Goal: Navigation & Orientation: Find specific page/section

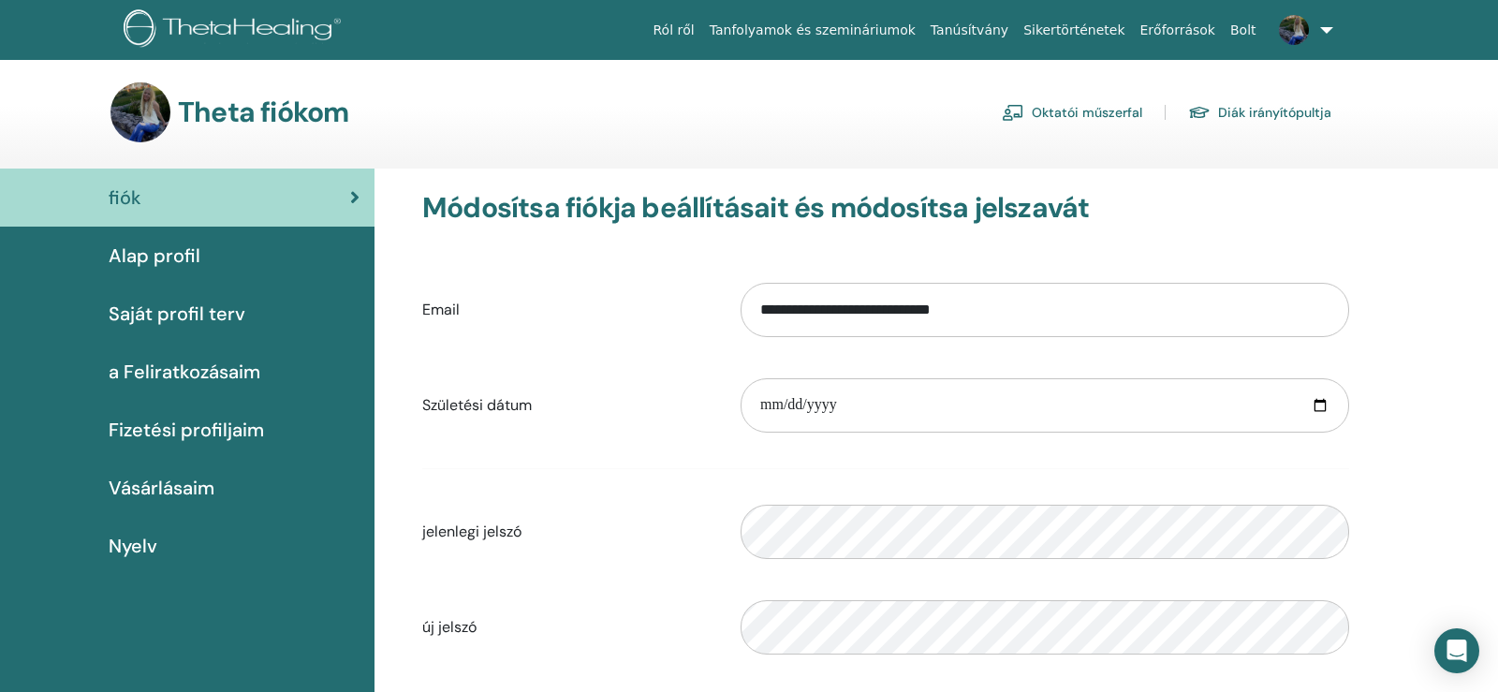
click at [214, 318] on span "Saját profil terv" at bounding box center [177, 314] width 137 height 28
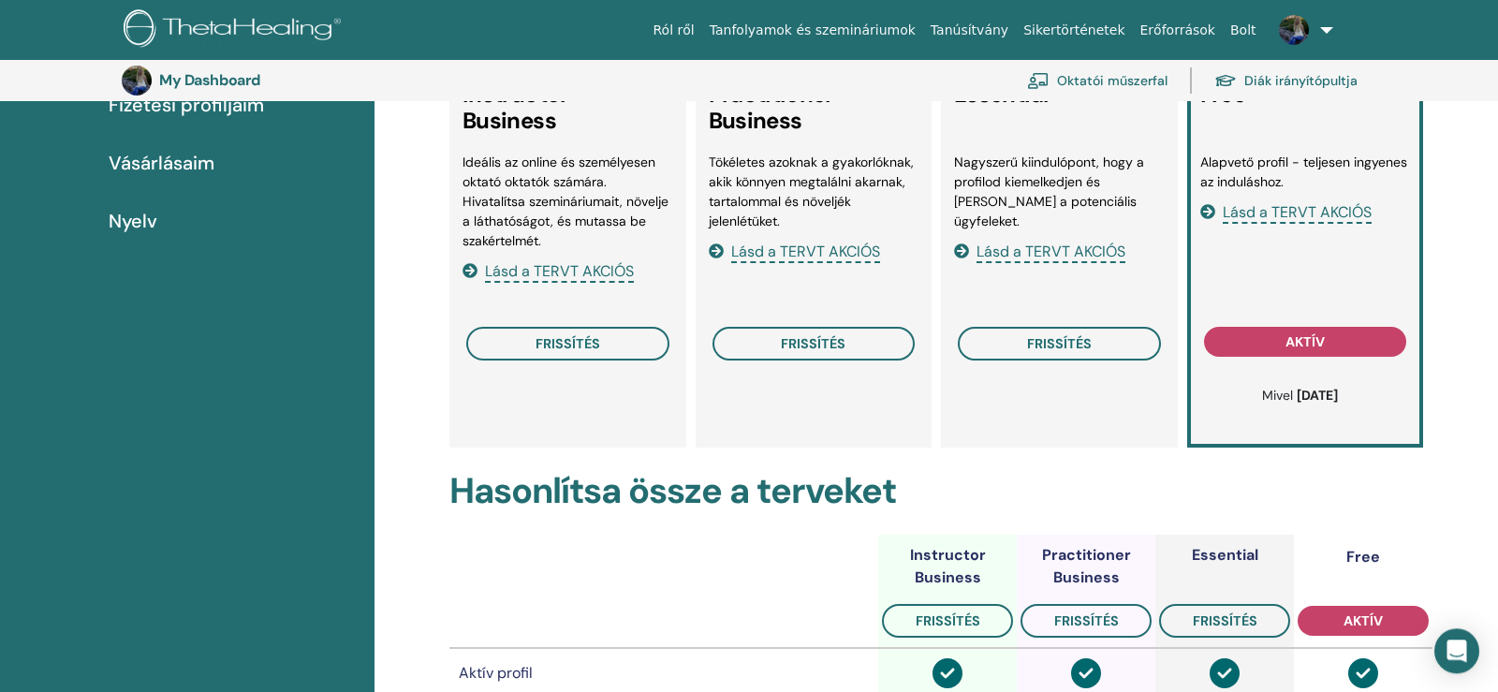
scroll to position [137, 0]
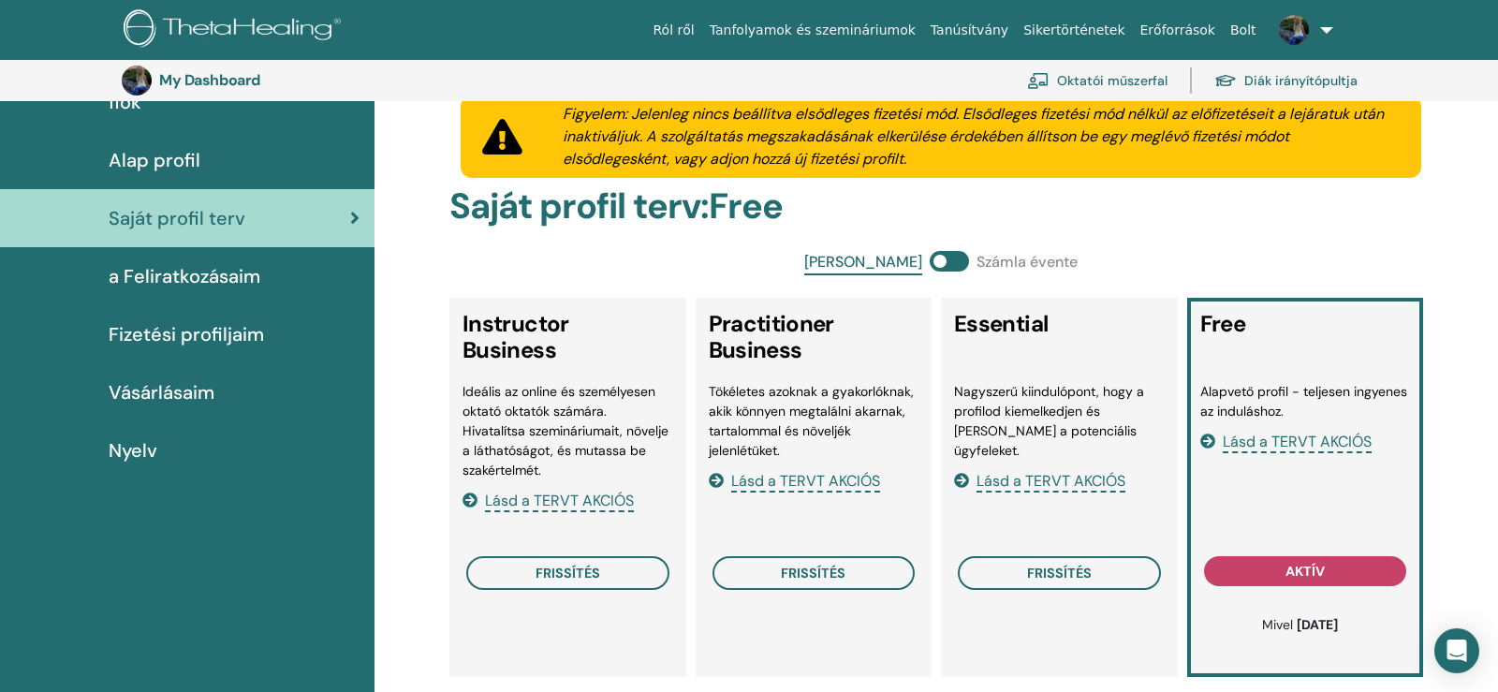
click at [241, 347] on span "Fizetési profiljaim" at bounding box center [186, 334] width 155 height 28
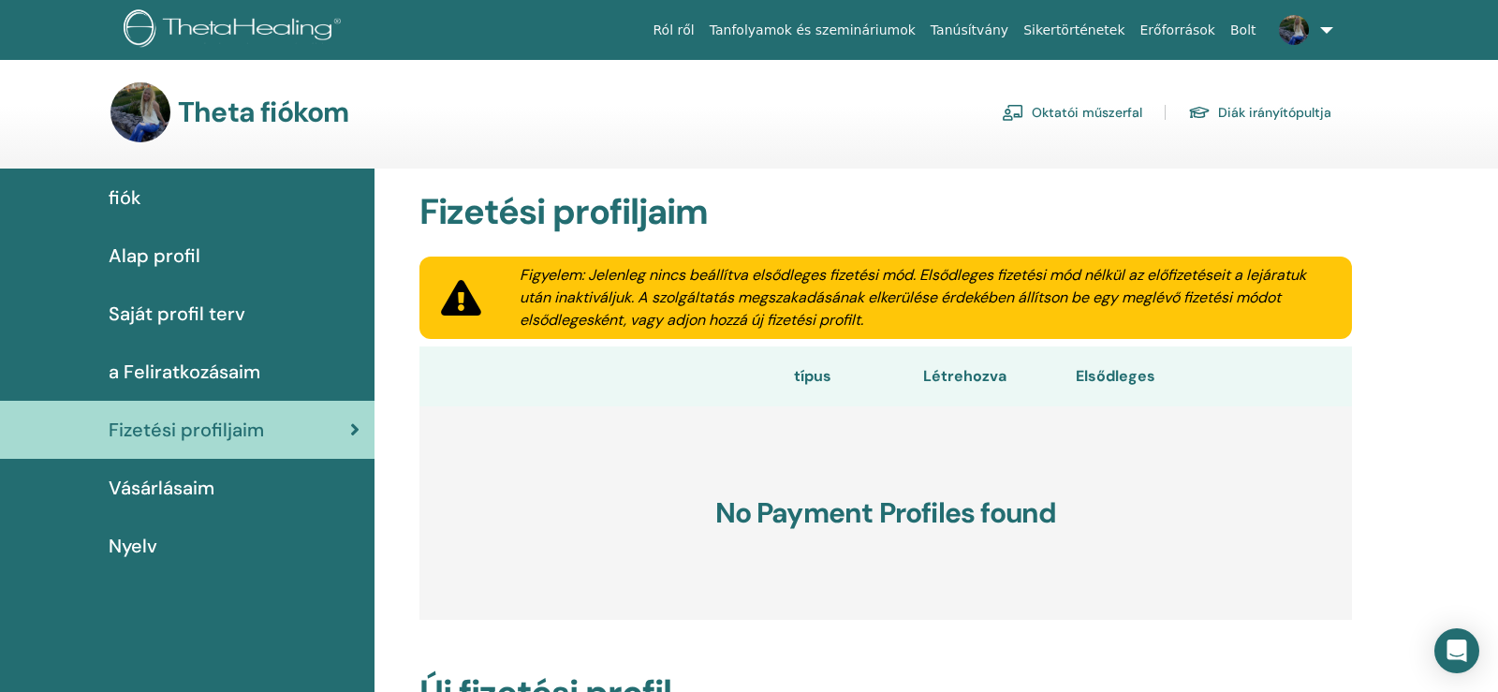
click at [1124, 103] on link "Oktatói műszerfal" at bounding box center [1072, 112] width 140 height 30
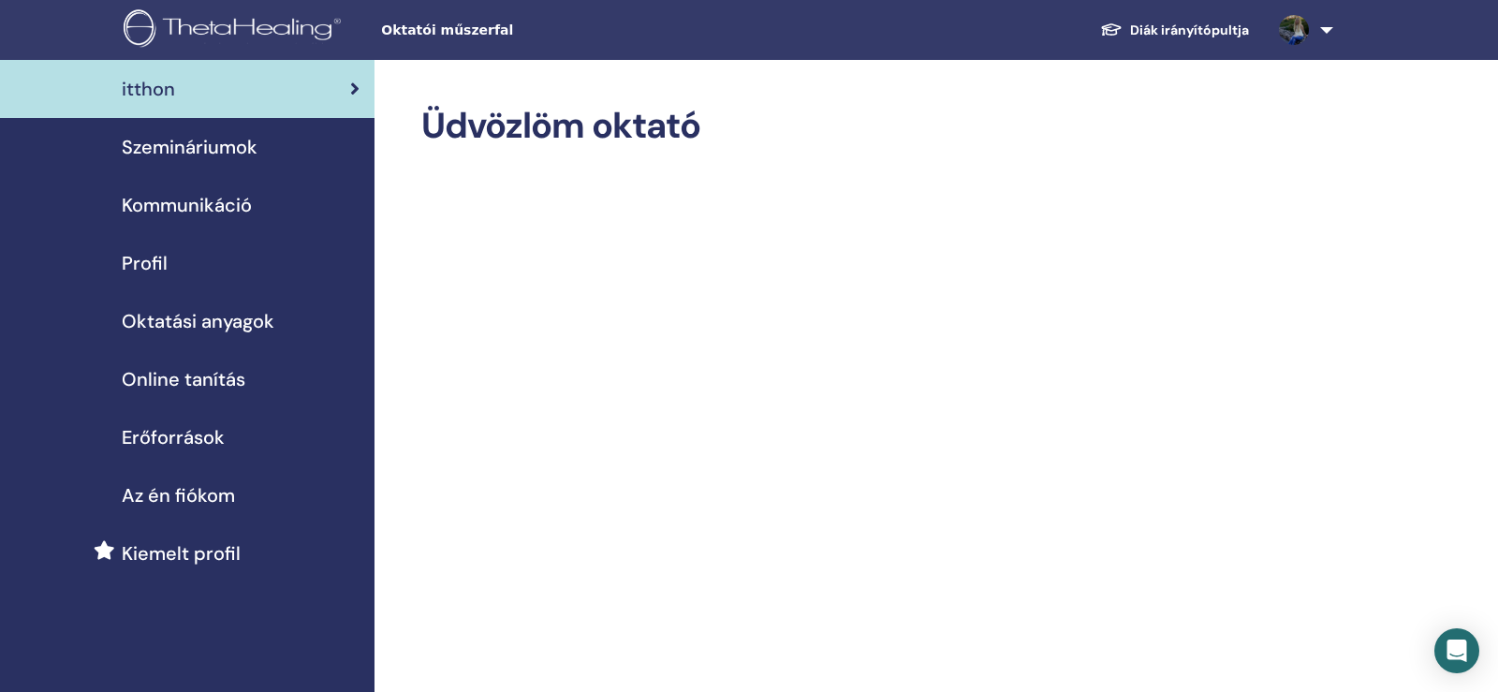
click at [202, 140] on span "Szemináriumok" at bounding box center [190, 147] width 136 height 28
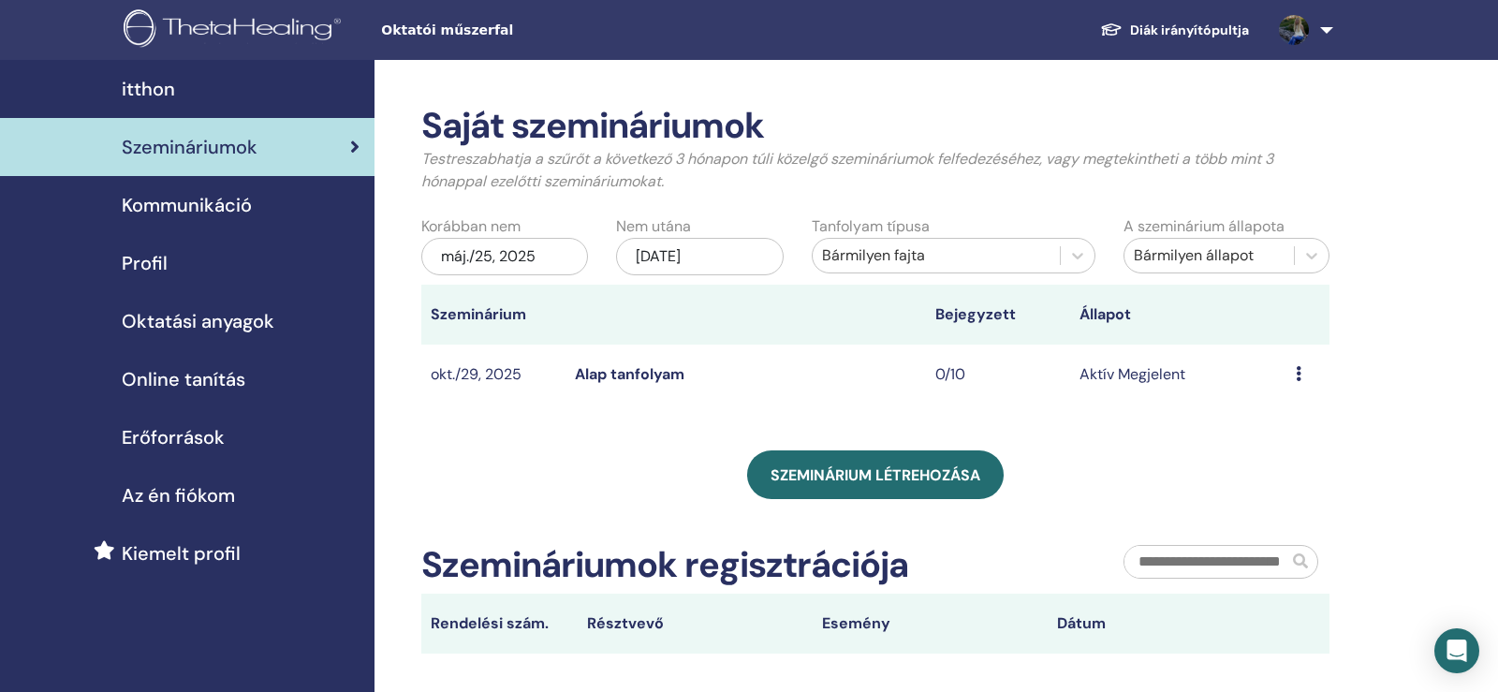
click at [188, 534] on link "Kiemelt profil" at bounding box center [187, 553] width 375 height 58
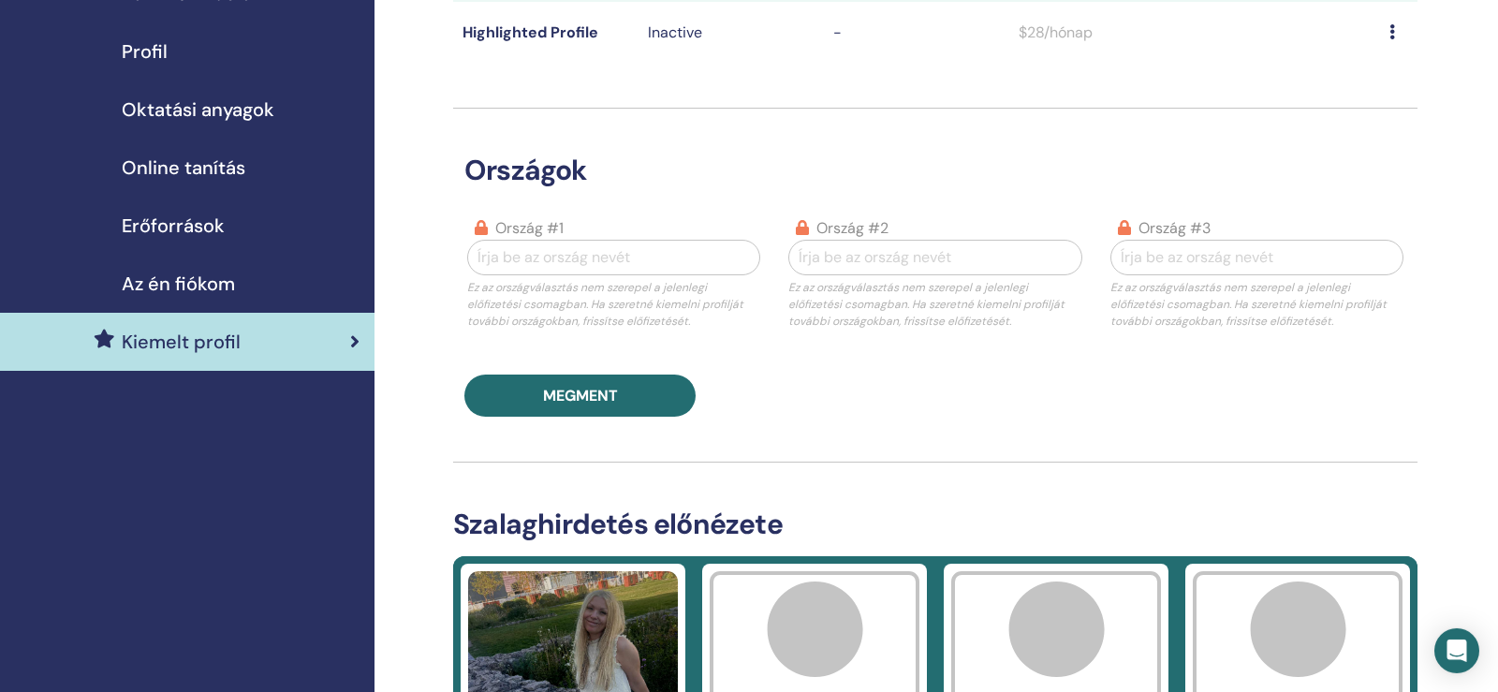
scroll to position [287, 0]
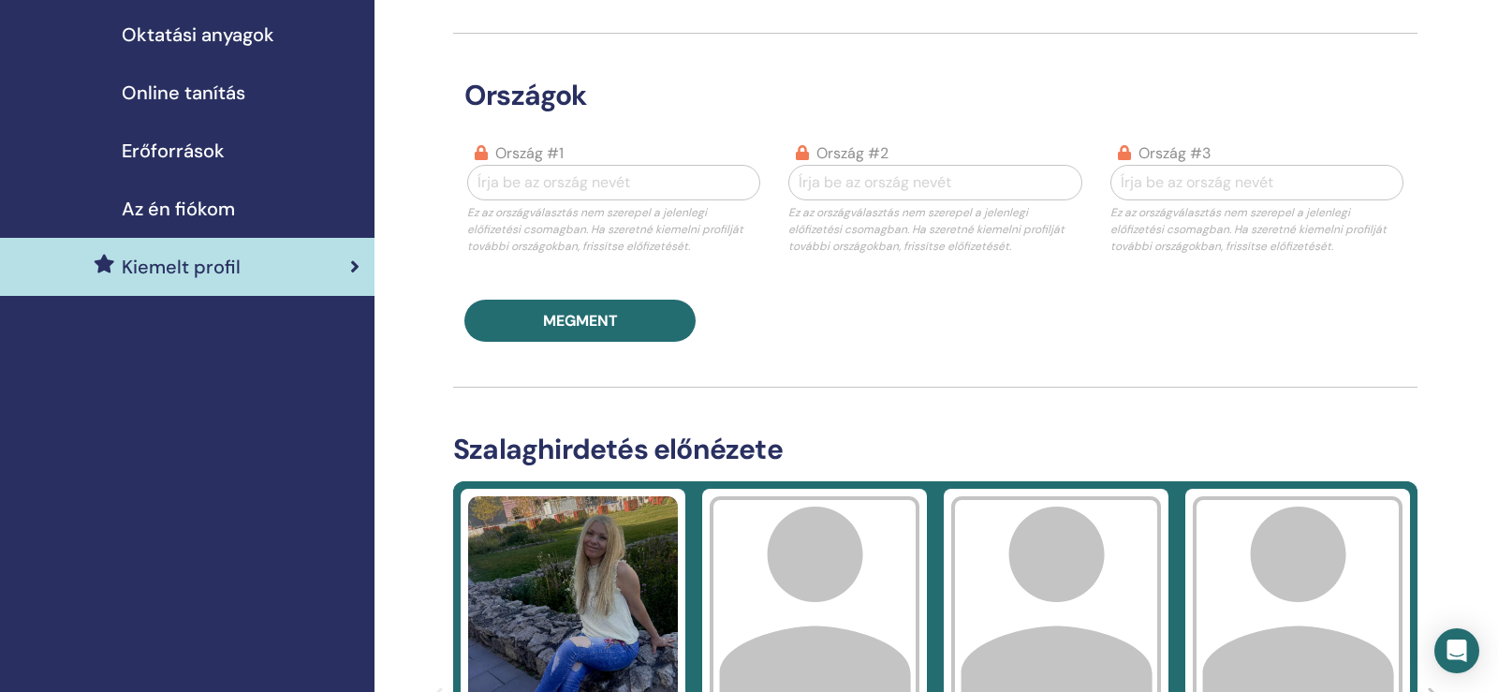
click at [217, 87] on span "Online tanítás" at bounding box center [184, 93] width 124 height 28
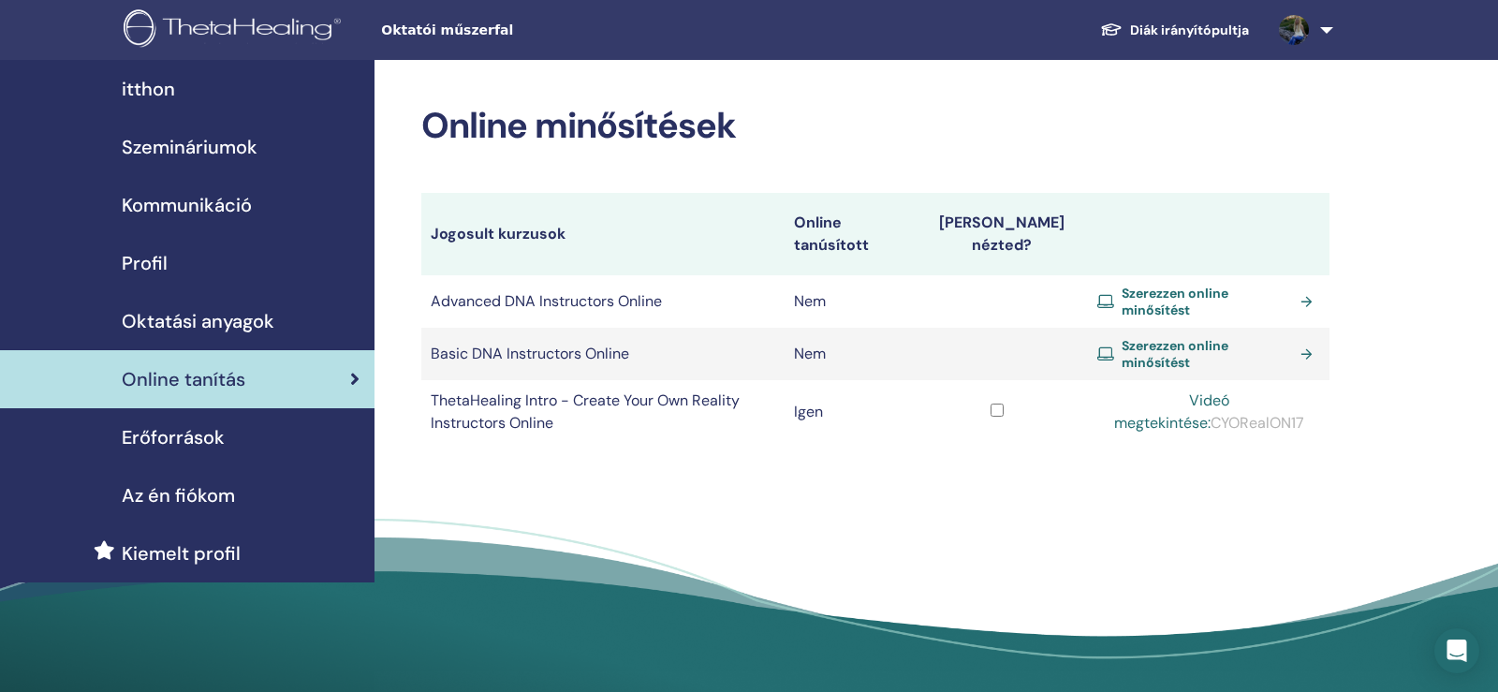
click at [132, 262] on span "Profil" at bounding box center [145, 263] width 46 height 28
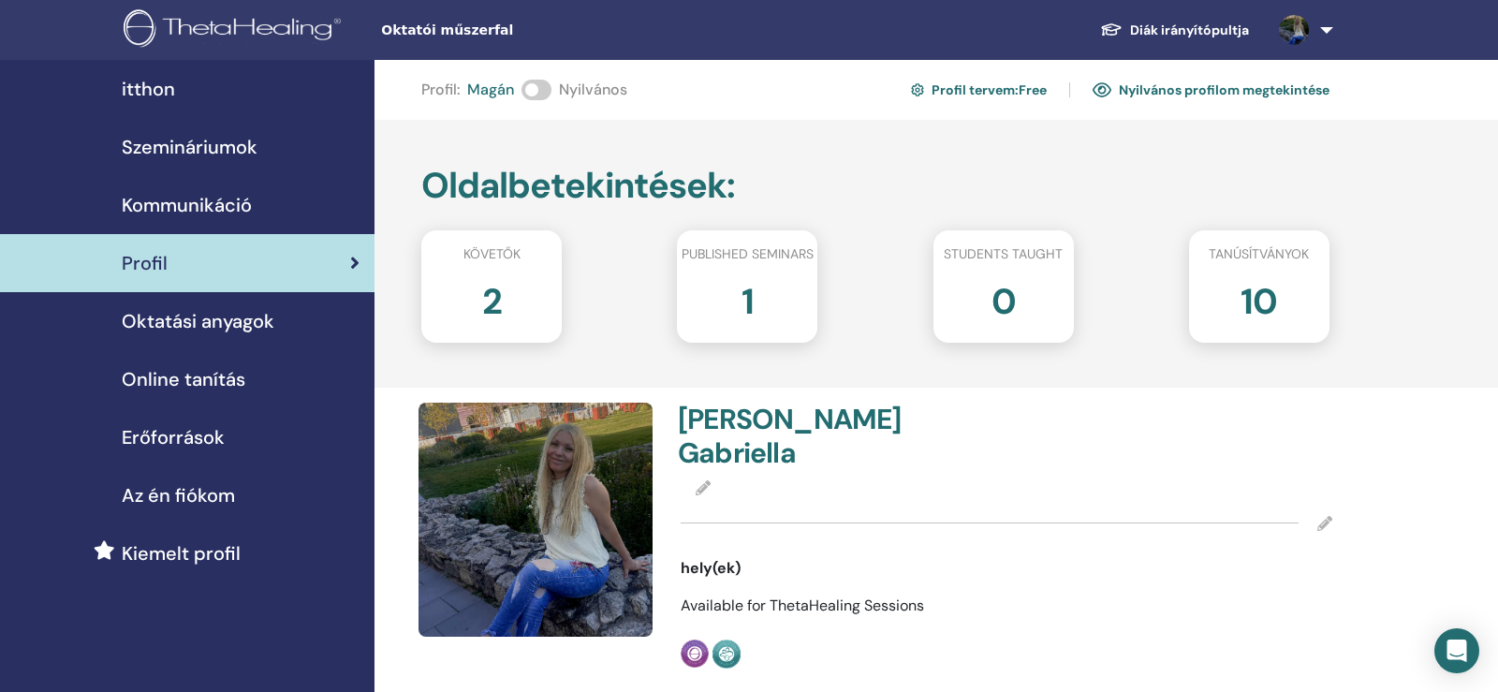
click at [979, 95] on link "Profil tervem : Free" at bounding box center [979, 90] width 136 height 30
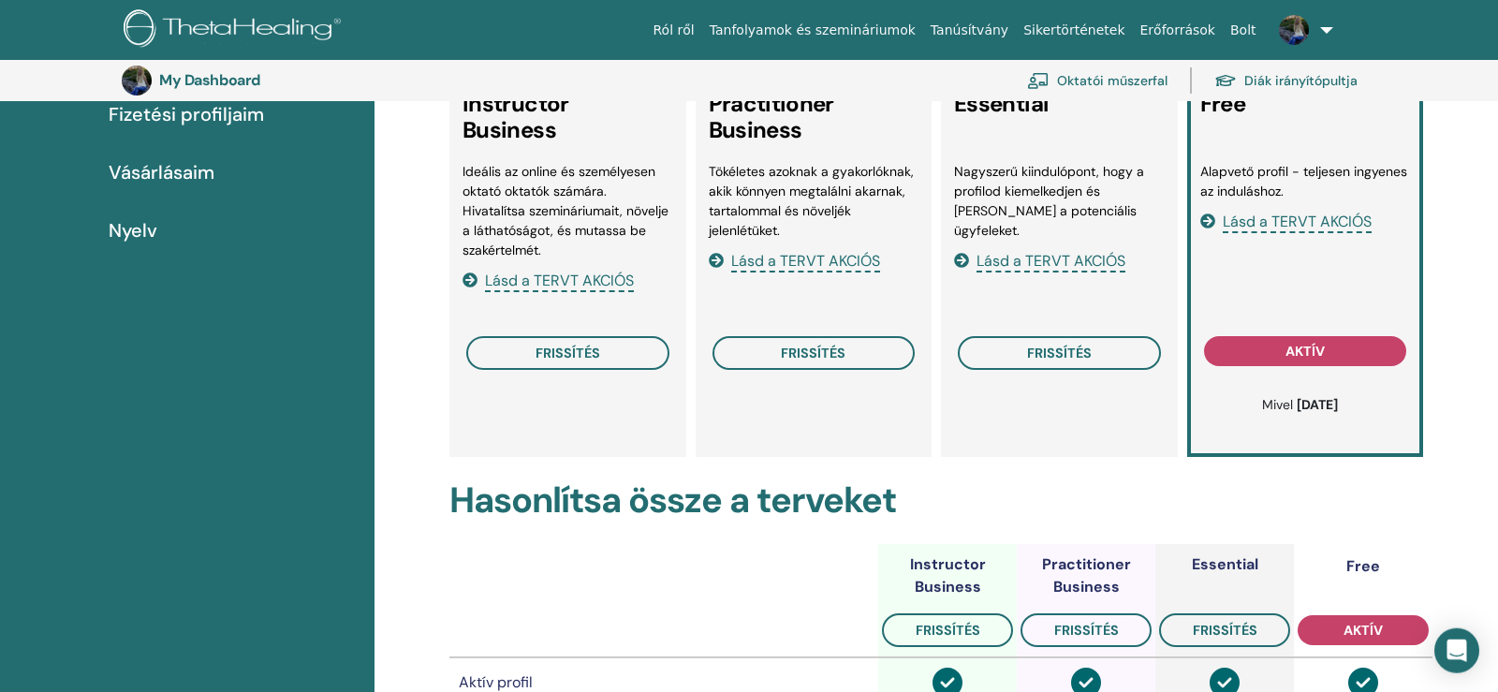
scroll to position [232, 0]
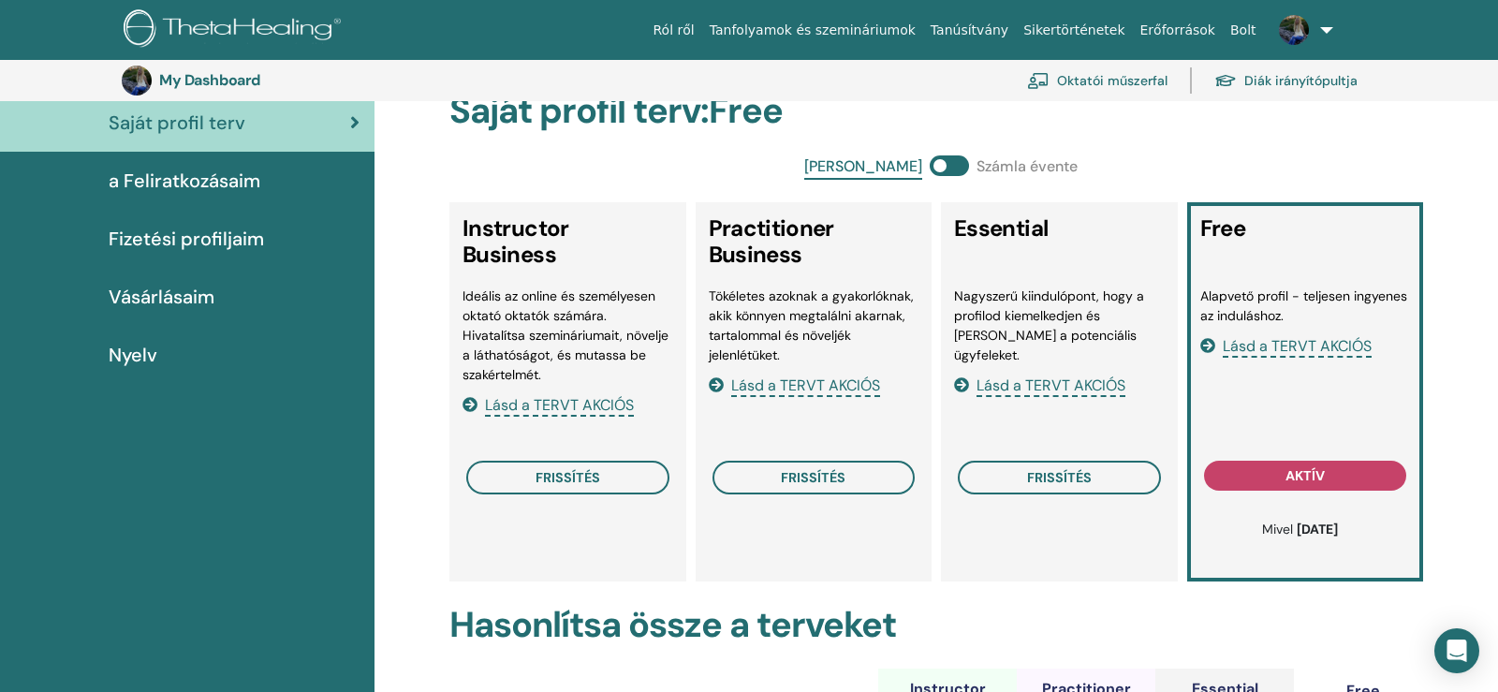
click at [1074, 376] on span "Lásd a TERVT AKCIÓS" at bounding box center [1051, 387] width 149 height 22
click at [1276, 341] on span "Lásd a TERVT AKCIÓS" at bounding box center [1297, 347] width 149 height 22
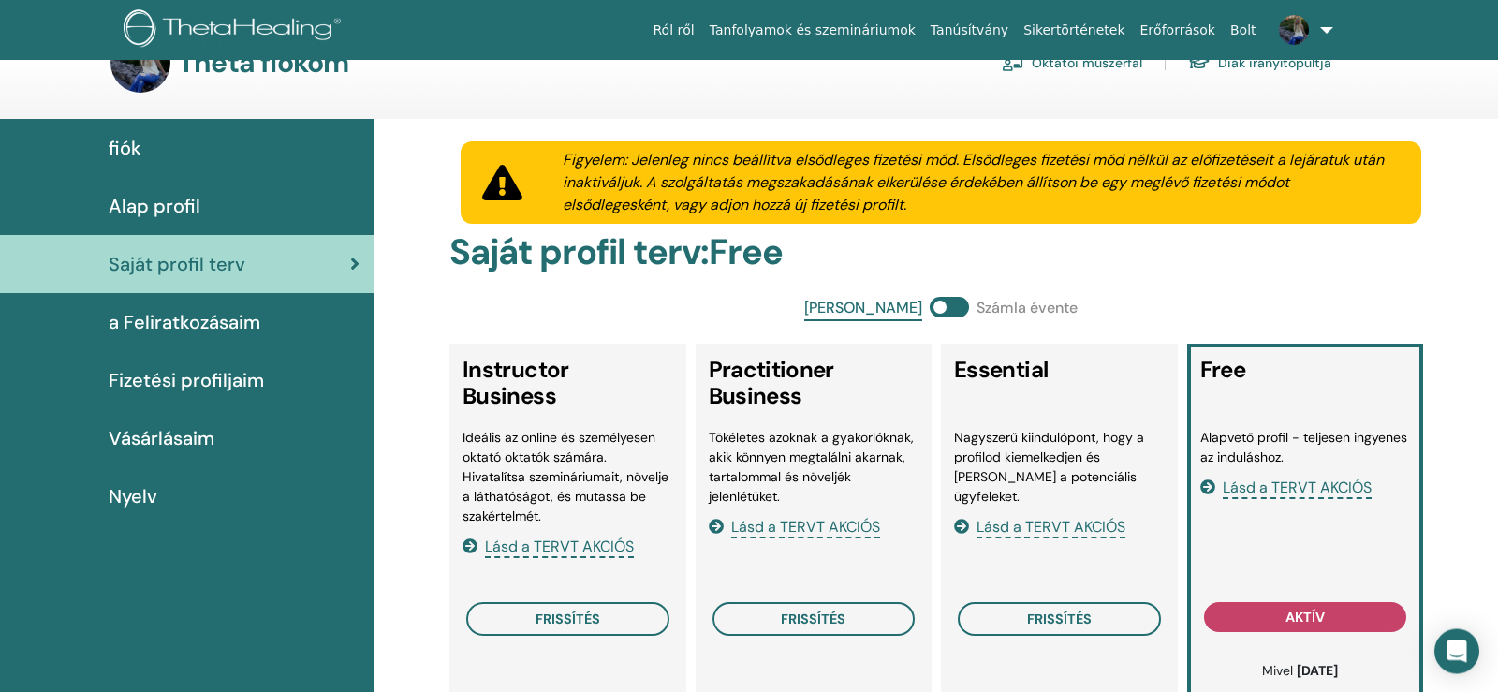
scroll to position [0, 0]
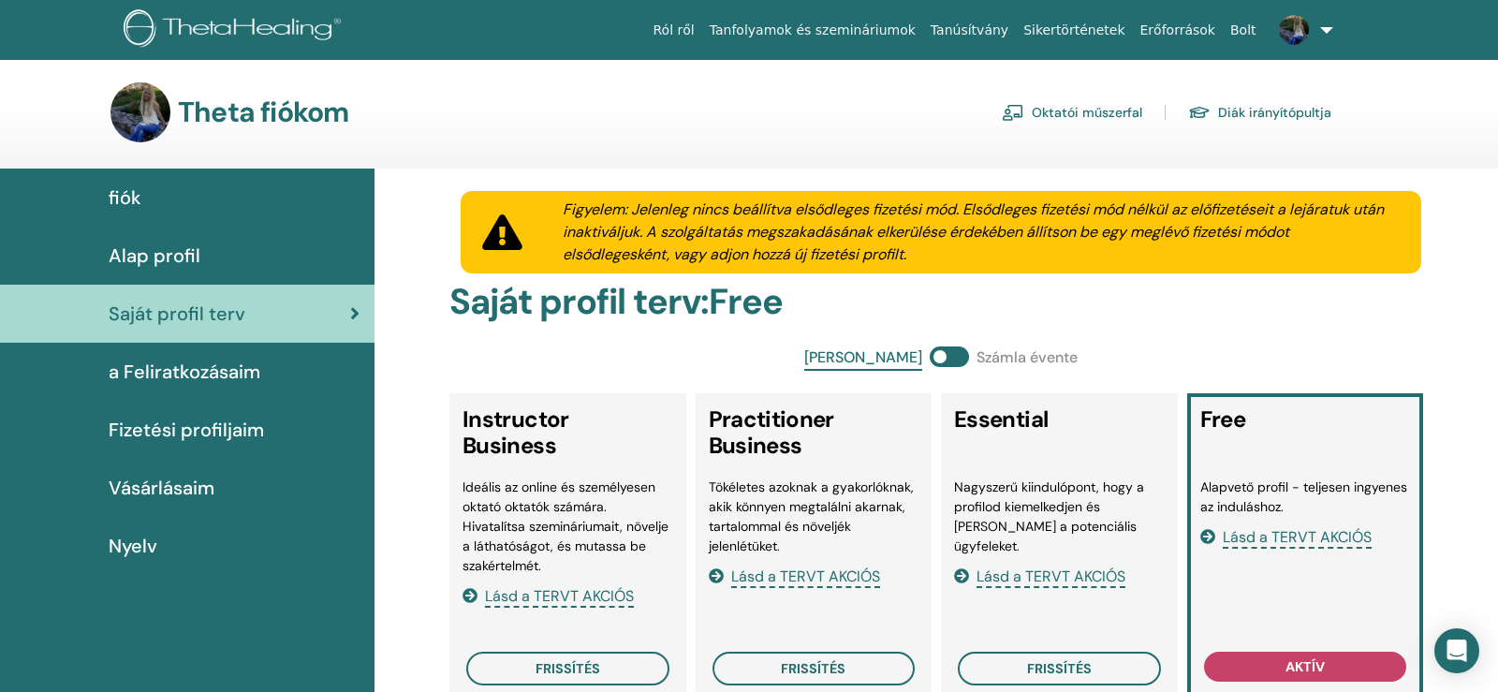
click at [134, 196] on span "fiók" at bounding box center [125, 198] width 33 height 28
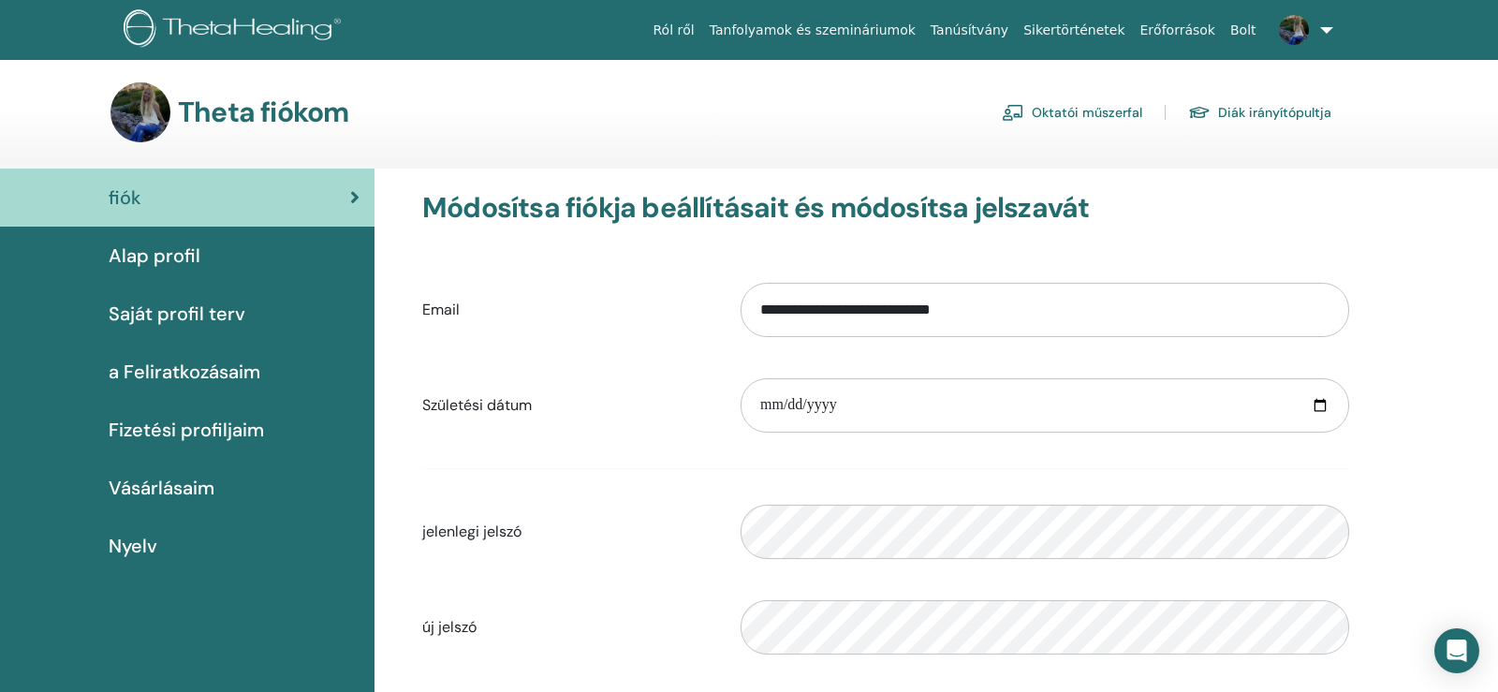
click at [163, 258] on span "Alap profil" at bounding box center [155, 256] width 92 height 28
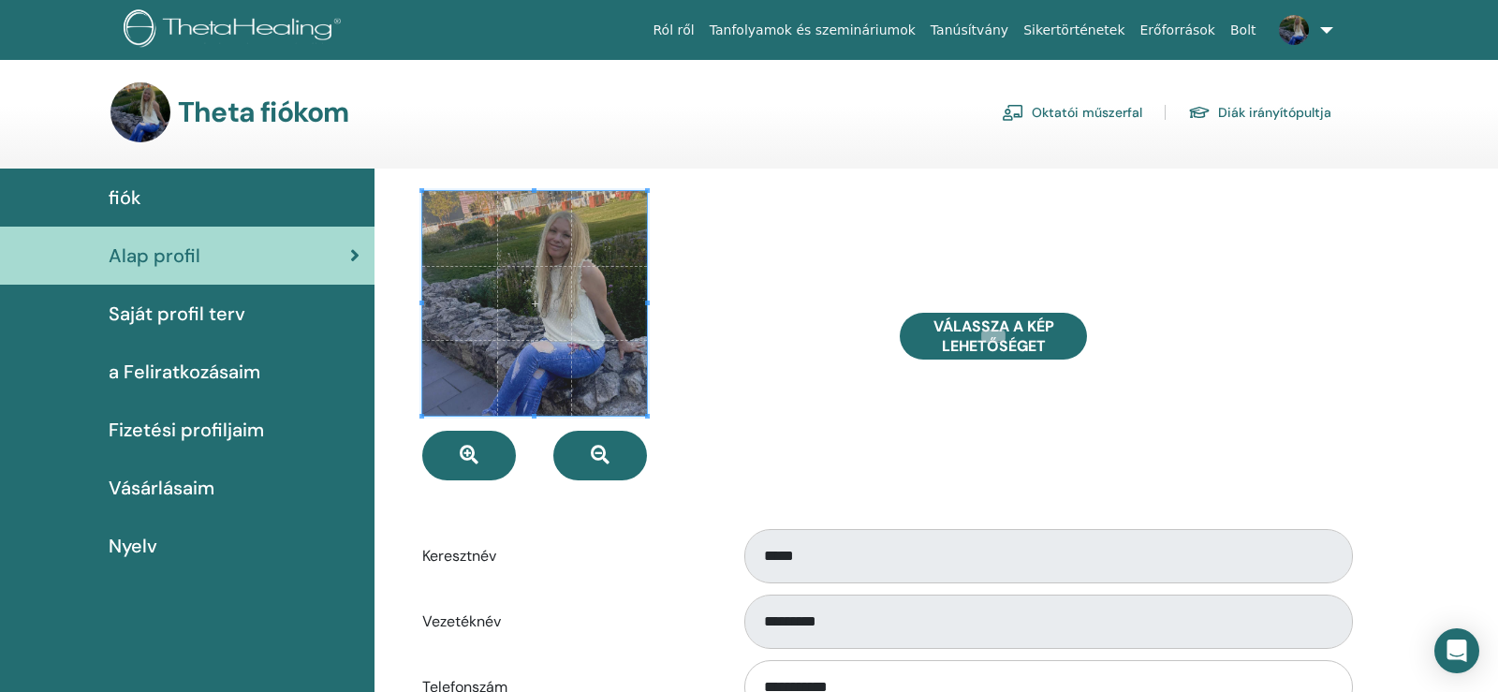
click at [1112, 110] on link "Oktatói műszerfal" at bounding box center [1072, 112] width 140 height 30
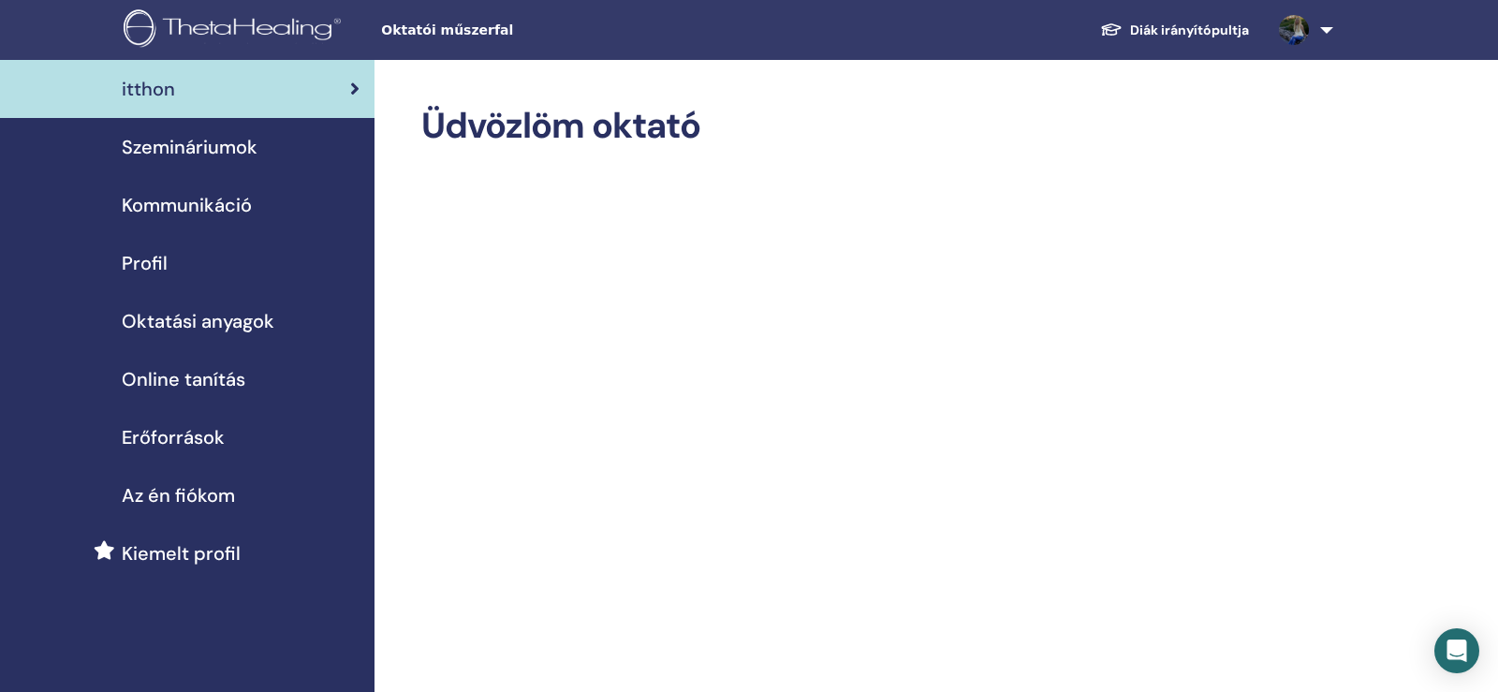
click at [145, 249] on span "Profil" at bounding box center [145, 263] width 46 height 28
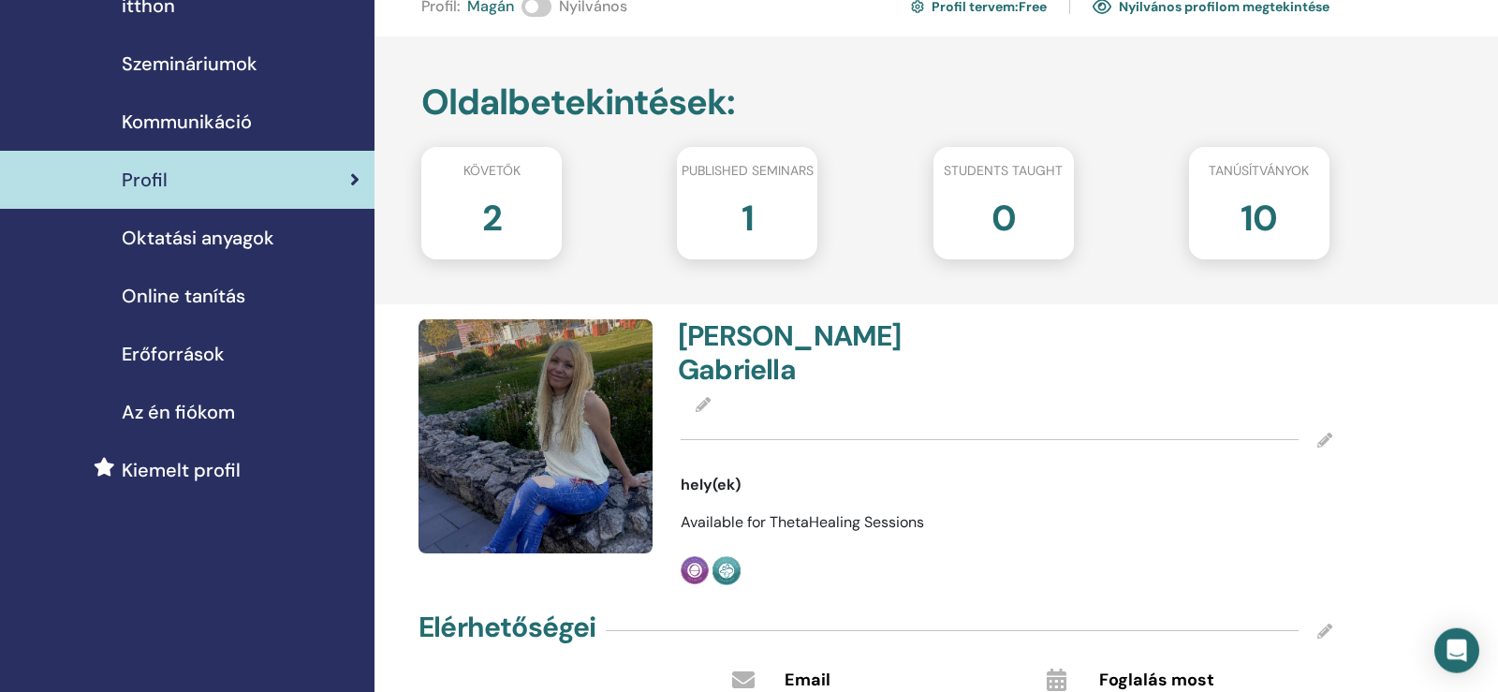
scroll to position [287, 0]
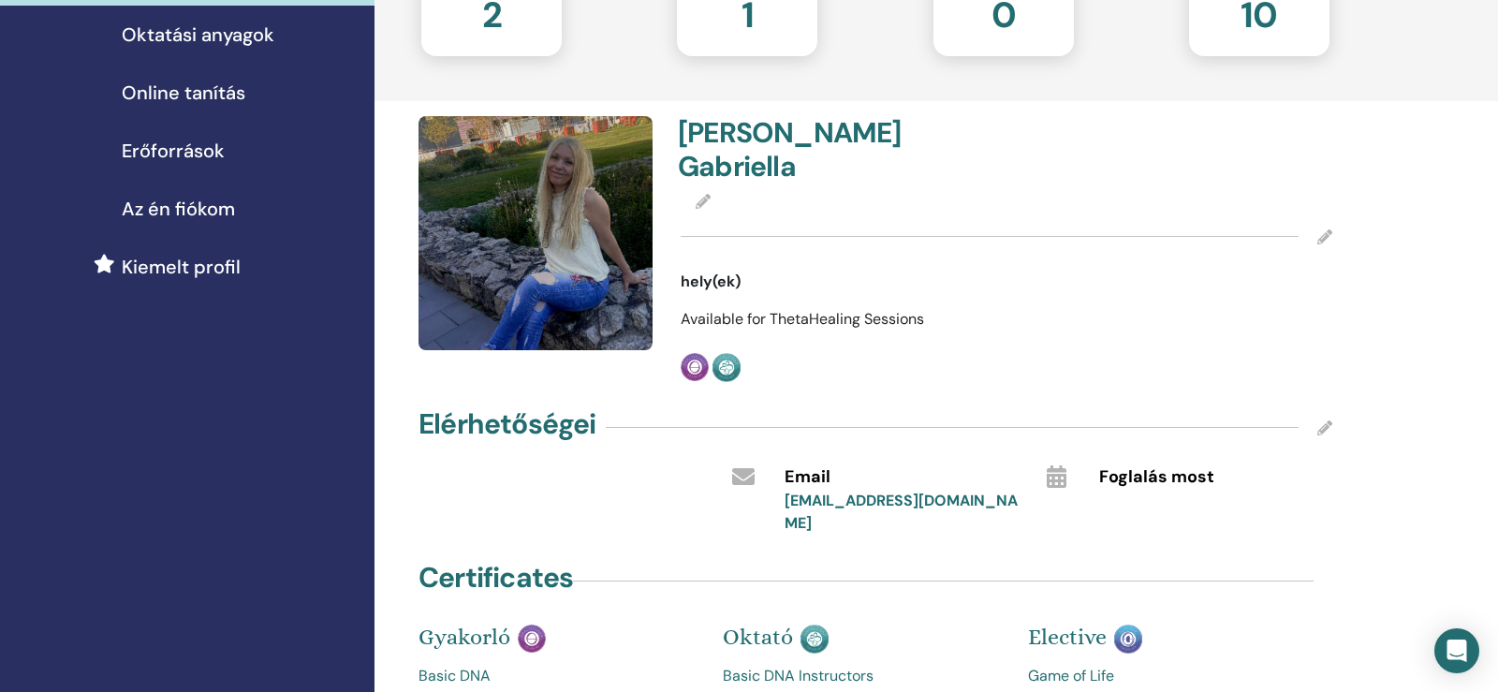
click at [598, 267] on img at bounding box center [536, 233] width 234 height 234
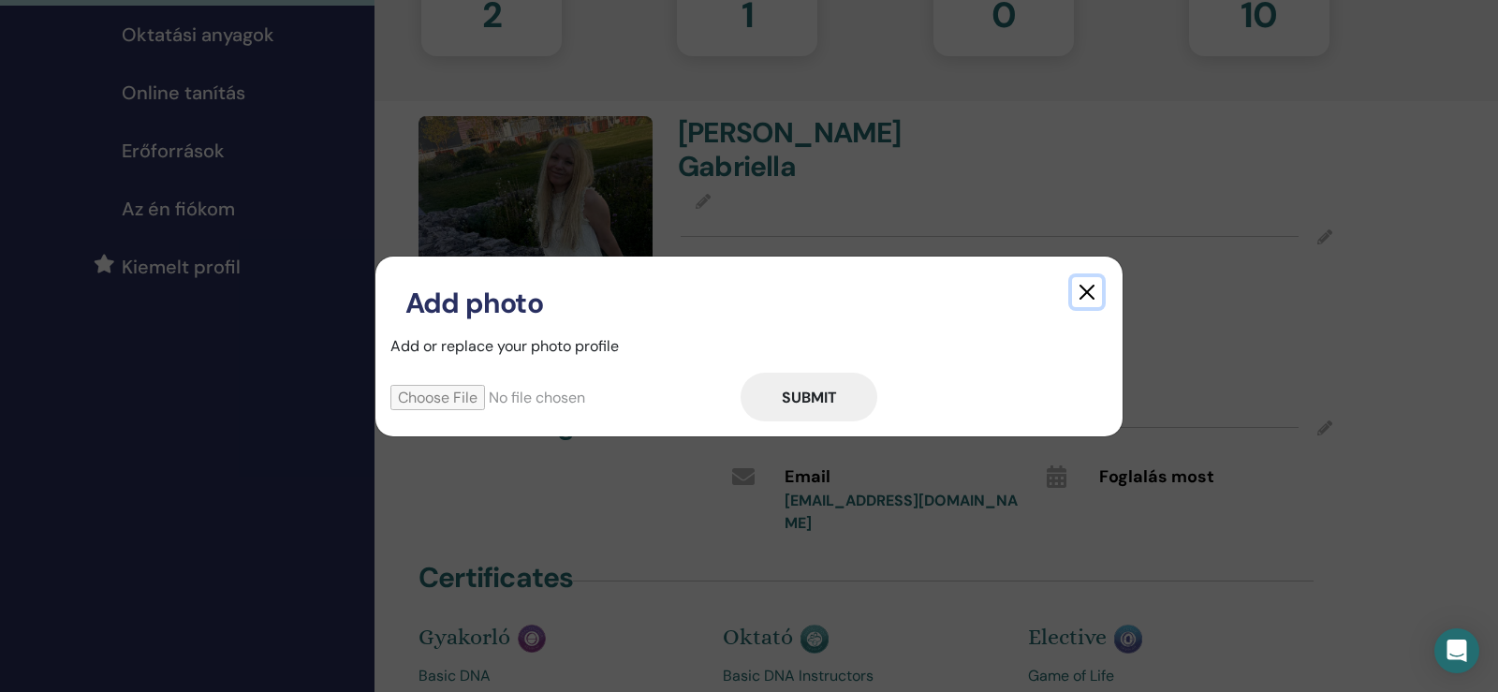
click at [1077, 287] on button "button" at bounding box center [1087, 292] width 30 height 30
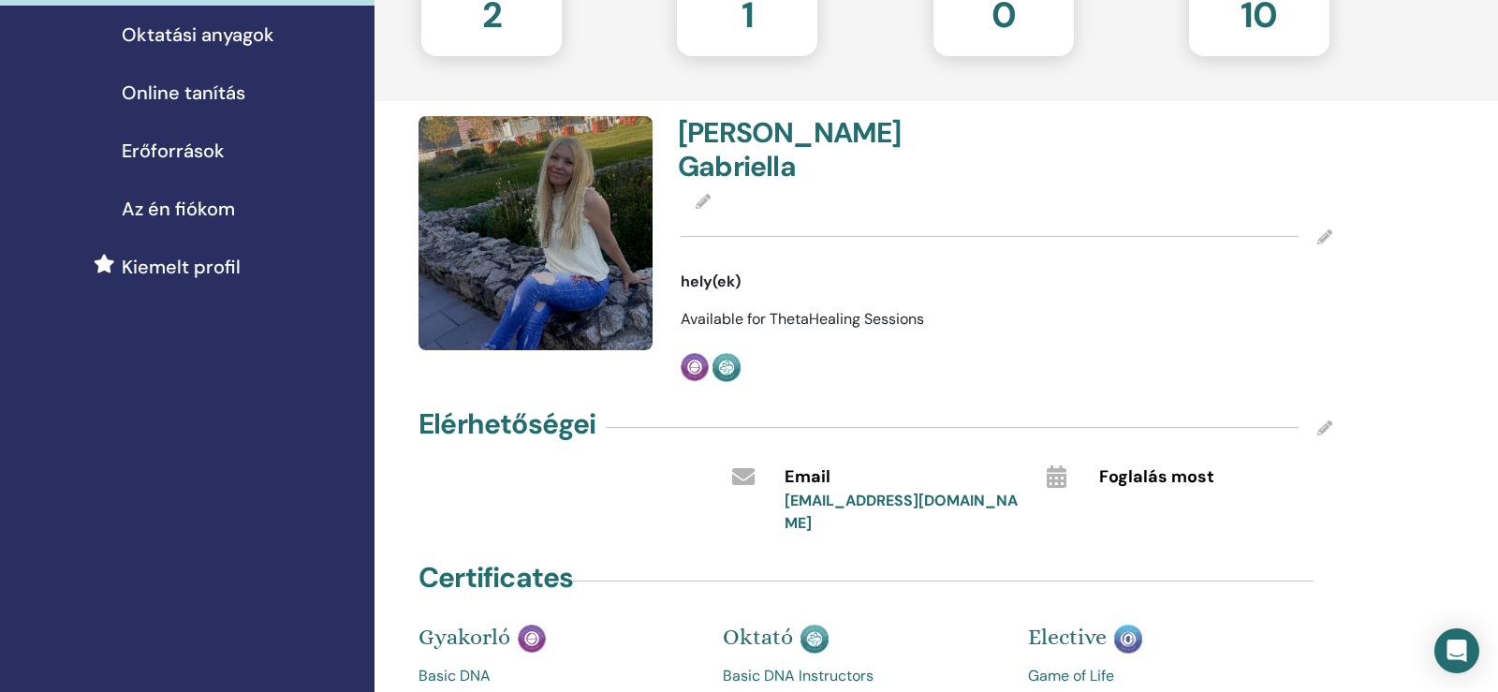
click at [708, 194] on icon at bounding box center [703, 201] width 15 height 15
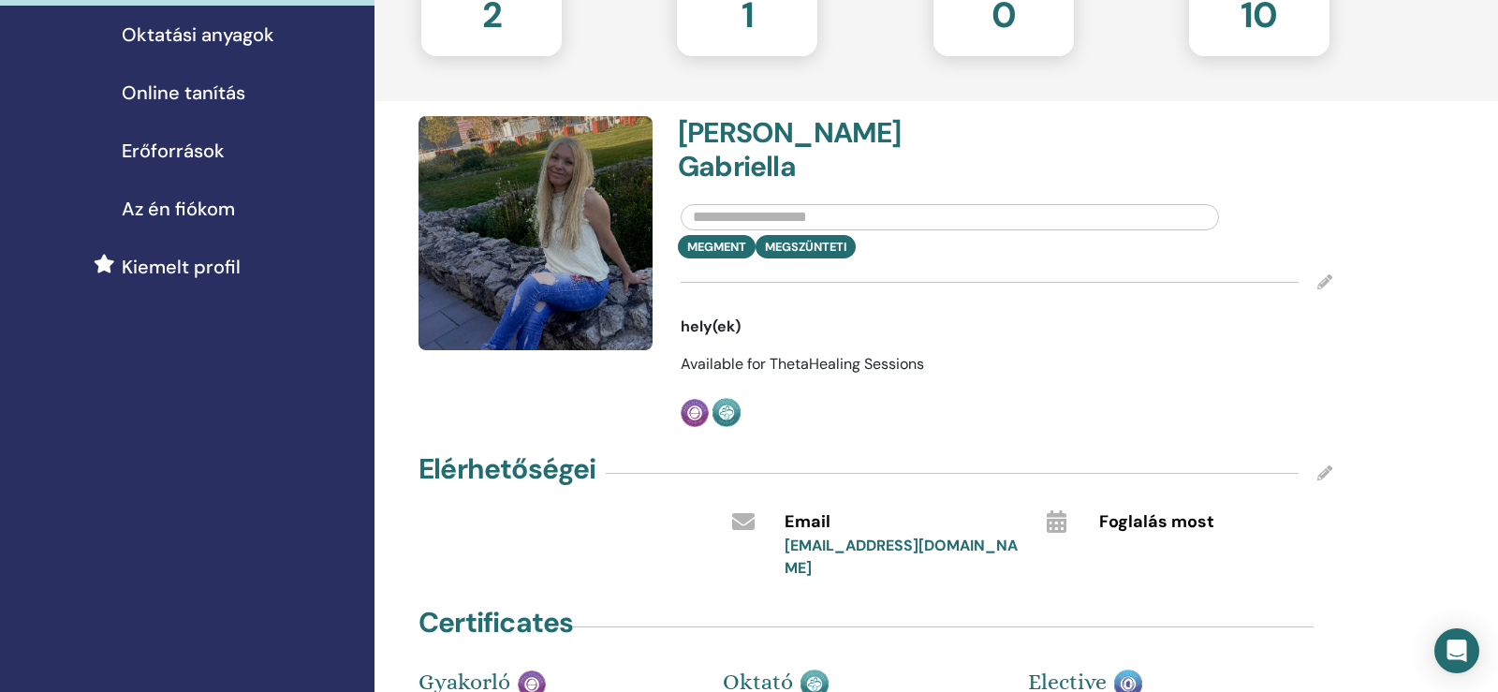
click at [795, 204] on input "text" at bounding box center [950, 217] width 538 height 26
click at [205, 148] on span "Erőforrások" at bounding box center [173, 151] width 103 height 28
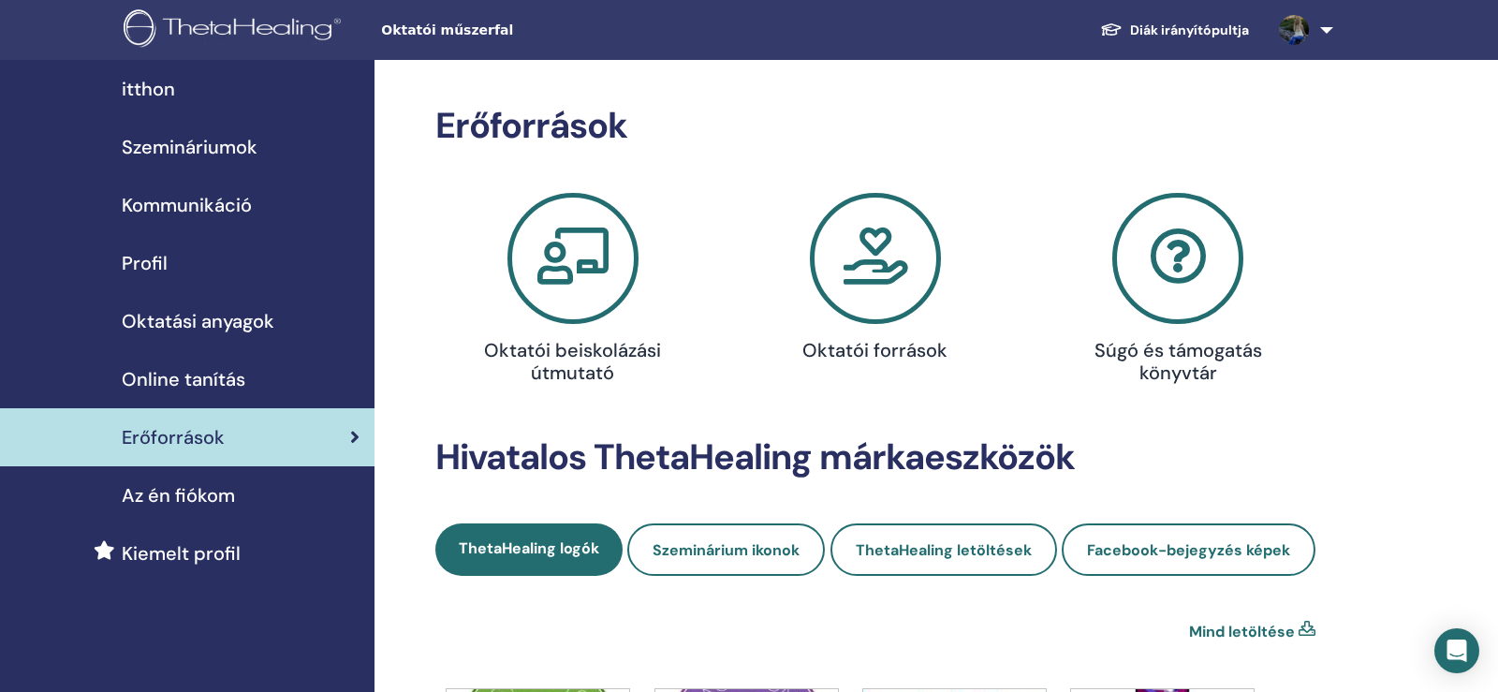
click at [1328, 29] on link at bounding box center [1302, 30] width 77 height 60
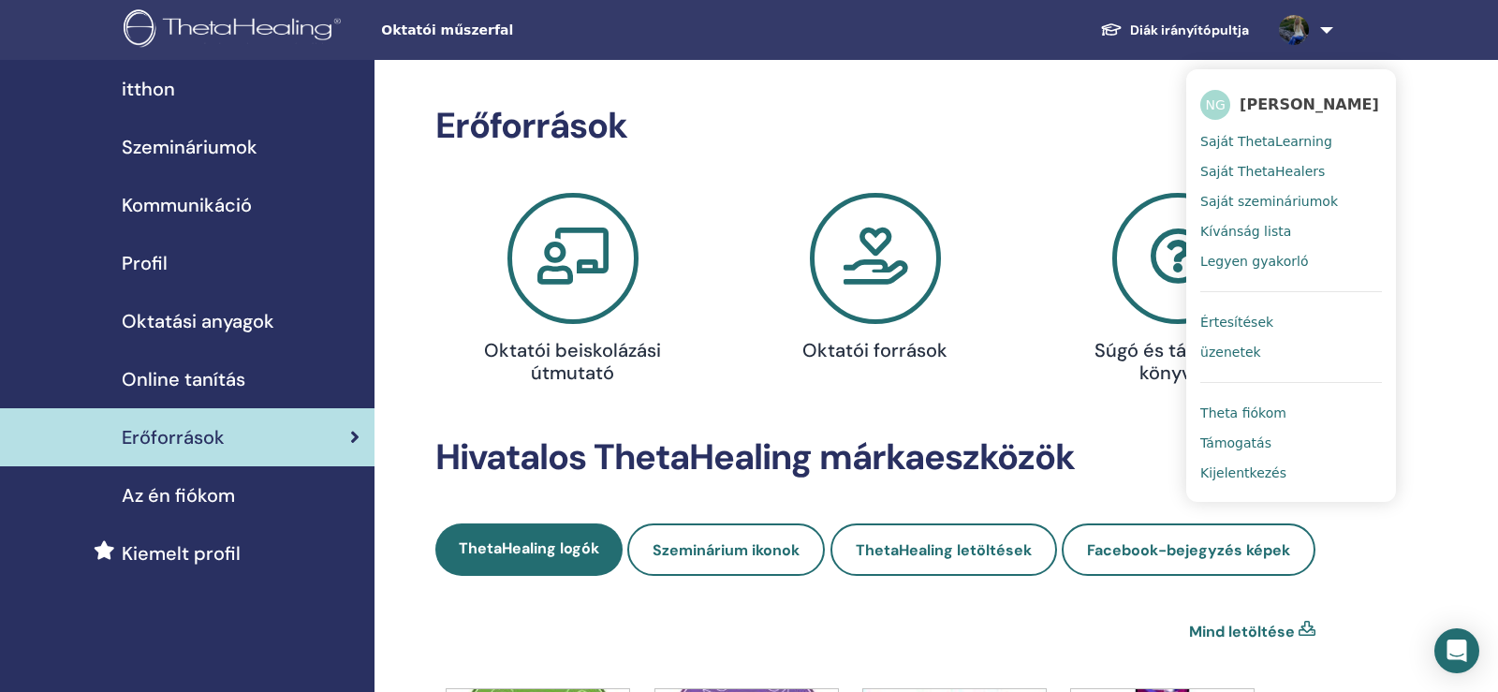
click at [1298, 172] on span "Saját ThetaHealers" at bounding box center [1263, 171] width 125 height 17
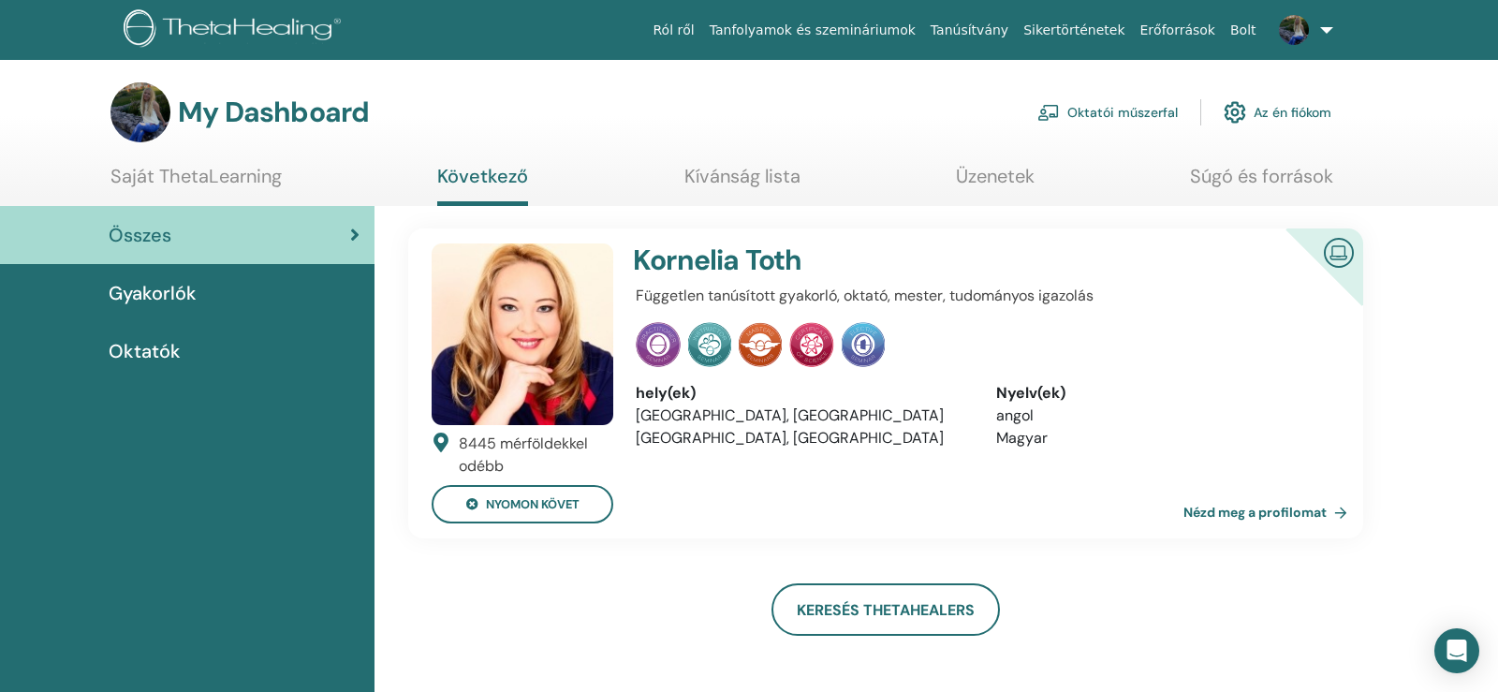
click at [1312, 111] on link "Az én fiókom" at bounding box center [1278, 112] width 108 height 41
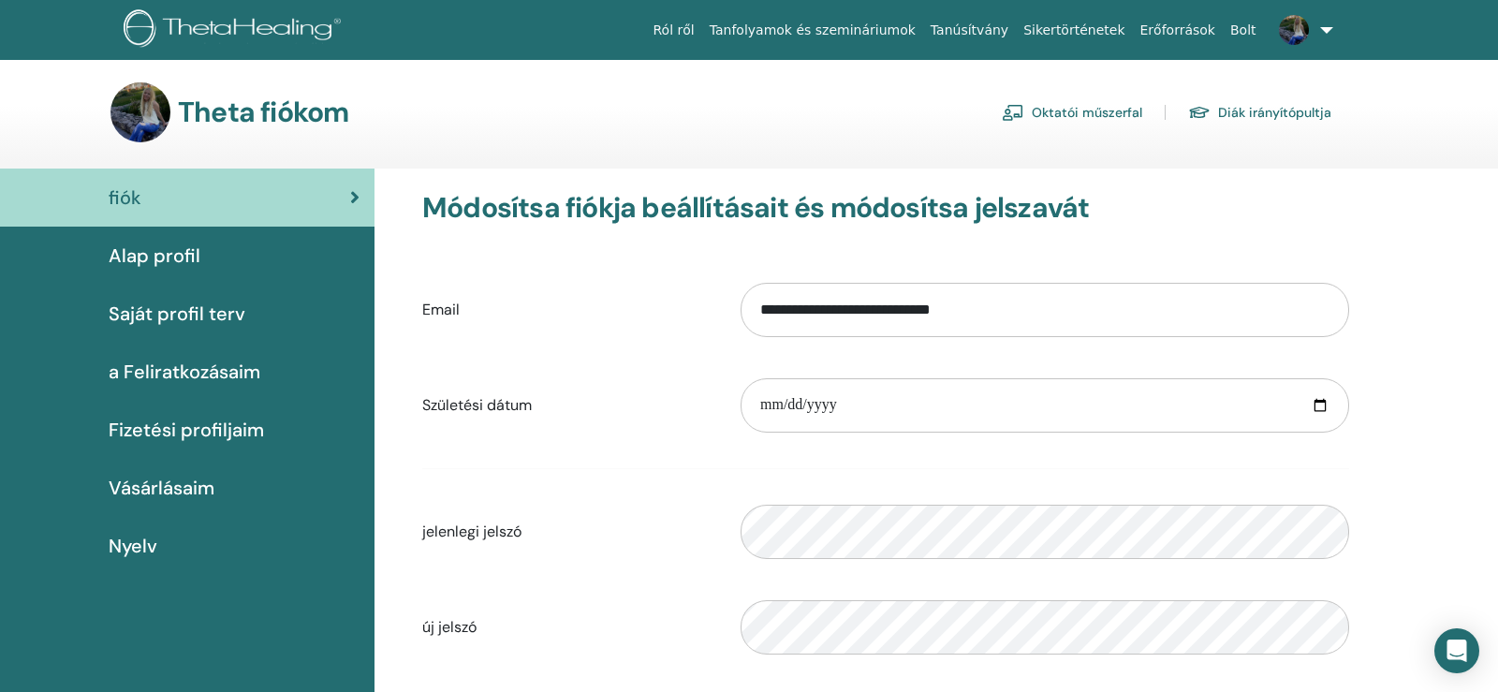
click at [1323, 116] on link "Diák irányítópultja" at bounding box center [1259, 112] width 143 height 30
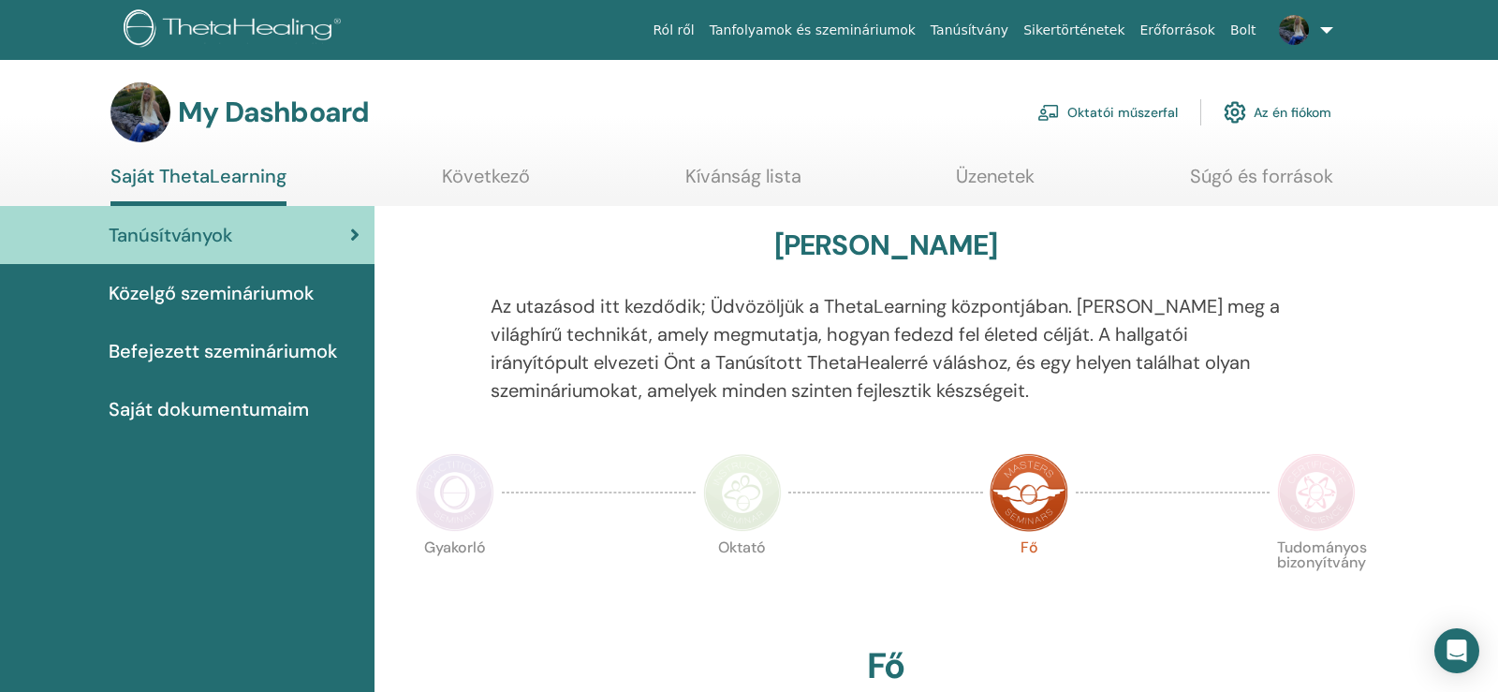
click at [1121, 116] on link "Oktatói műszerfal" at bounding box center [1108, 112] width 140 height 41
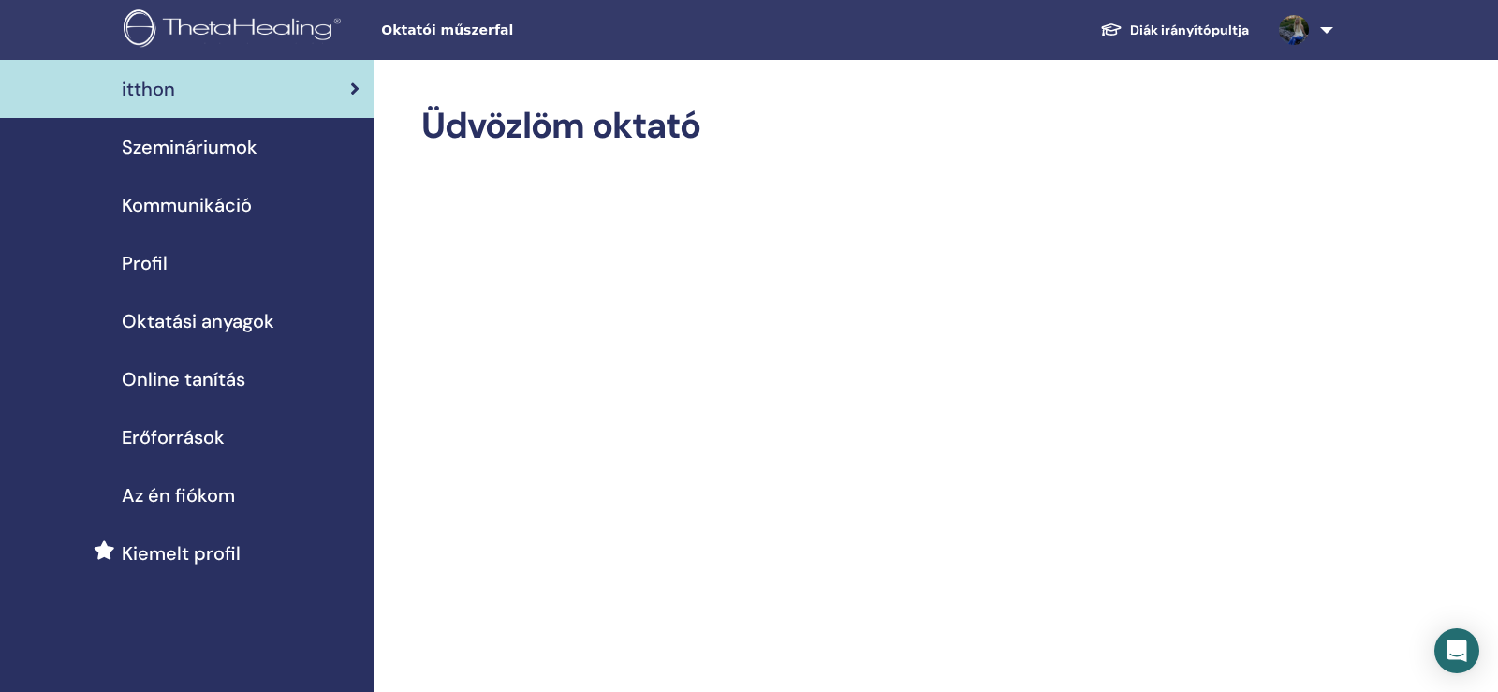
click at [197, 199] on span "Kommunikáció" at bounding box center [187, 205] width 130 height 28
